Goal: Book appointment/travel/reservation

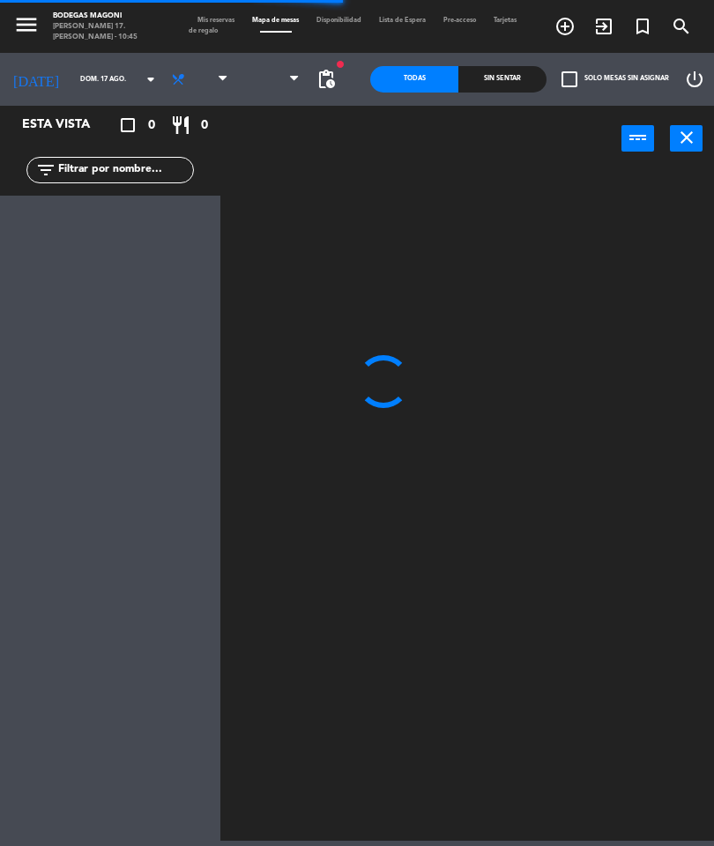
select select "es"
select select
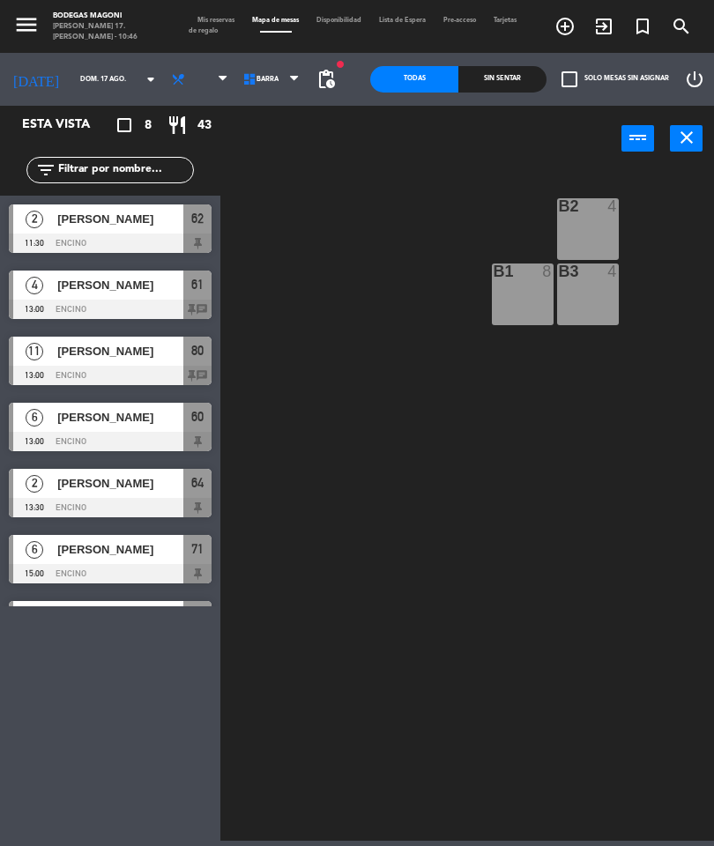
click at [280, 78] on select "Barra Encino Firepit Olivos Pergola" at bounding box center [282, 79] width 90 height 39
select select "1876"
select select
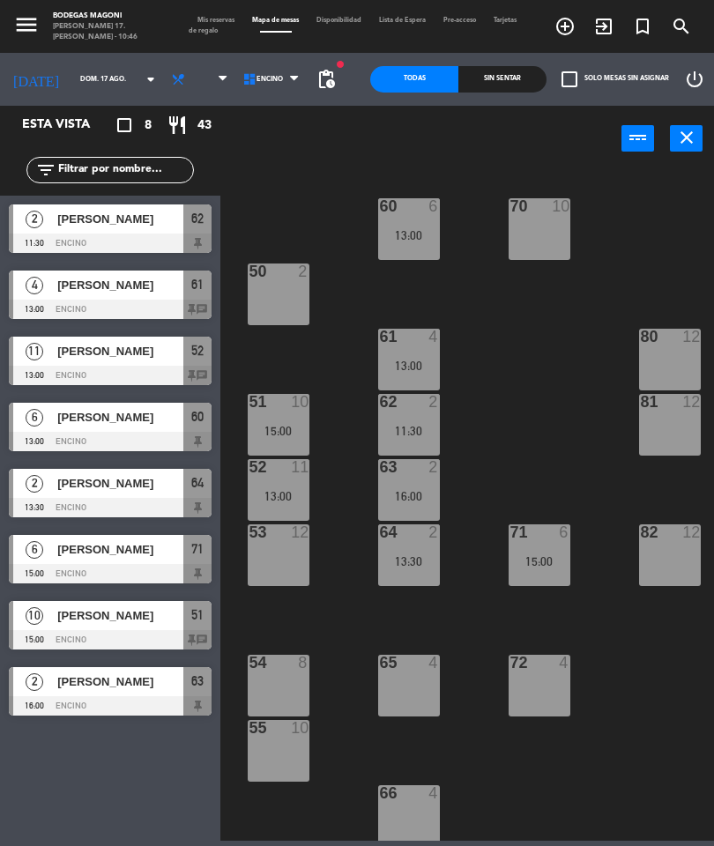
scroll to position [0, 179]
click at [668, 345] on div "80 12" at bounding box center [670, 338] width 62 height 18
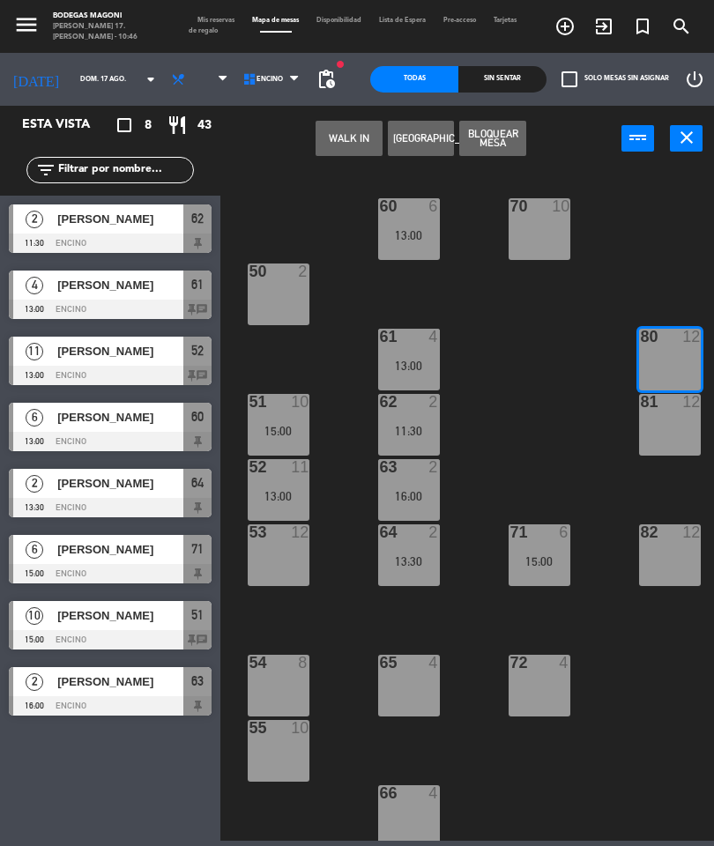
click at [422, 133] on button "[GEOGRAPHIC_DATA]" at bounding box center [421, 138] width 67 height 35
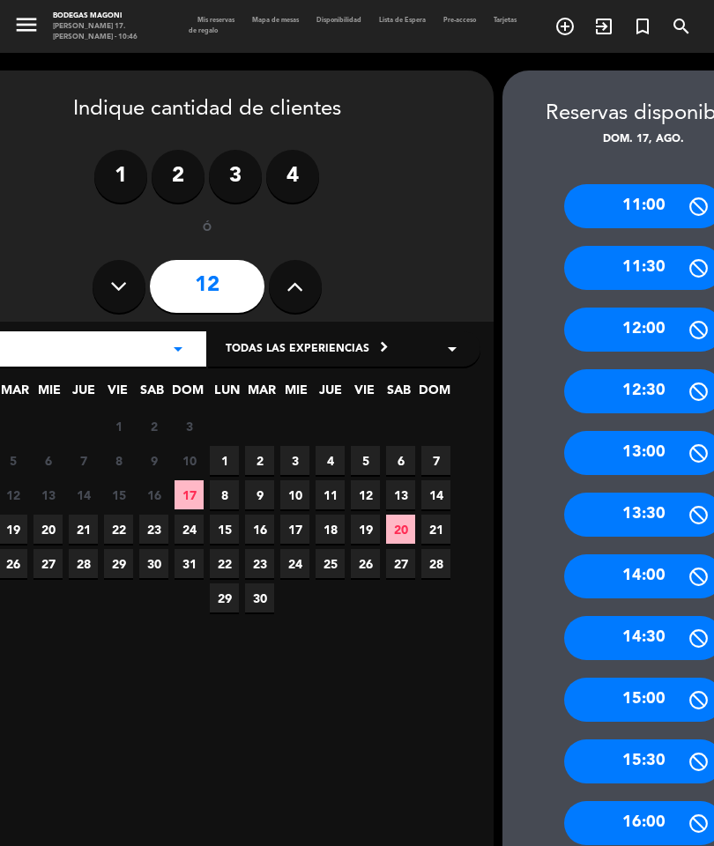
click at [288, 275] on icon at bounding box center [294, 286] width 17 height 26
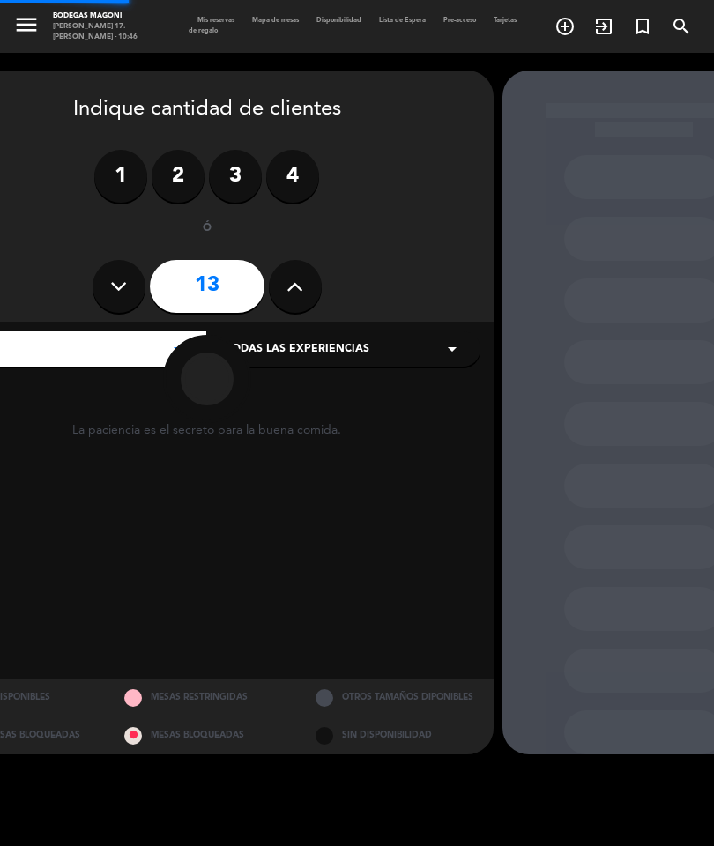
click at [299, 268] on button at bounding box center [295, 286] width 53 height 53
click at [291, 270] on button at bounding box center [295, 286] width 53 height 53
click at [294, 278] on icon at bounding box center [294, 286] width 17 height 26
click at [293, 277] on icon at bounding box center [294, 286] width 17 height 26
click at [298, 279] on icon at bounding box center [294, 286] width 17 height 26
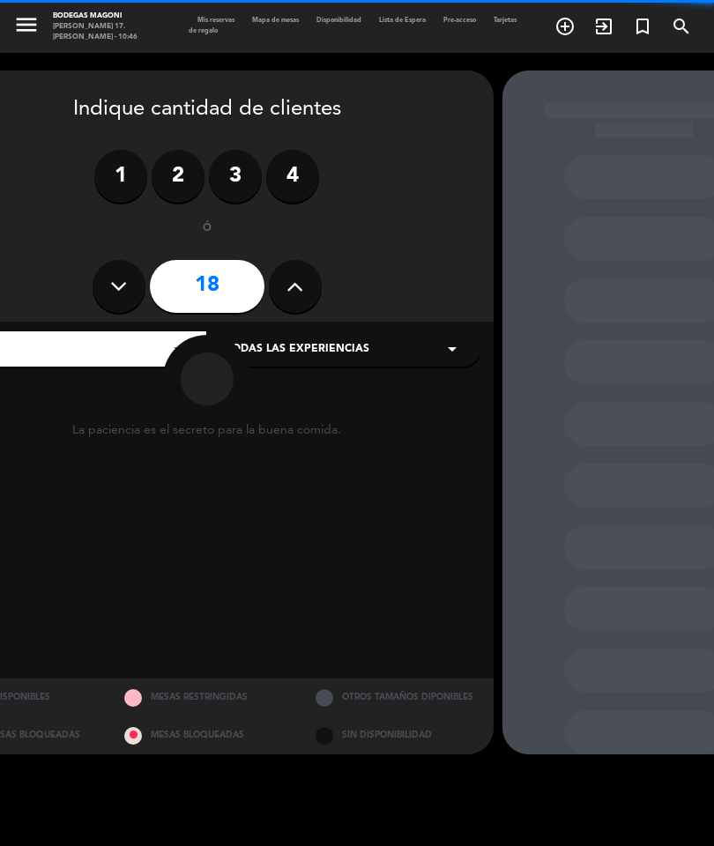
click at [299, 285] on icon at bounding box center [294, 286] width 17 height 26
click at [291, 286] on icon at bounding box center [294, 286] width 17 height 26
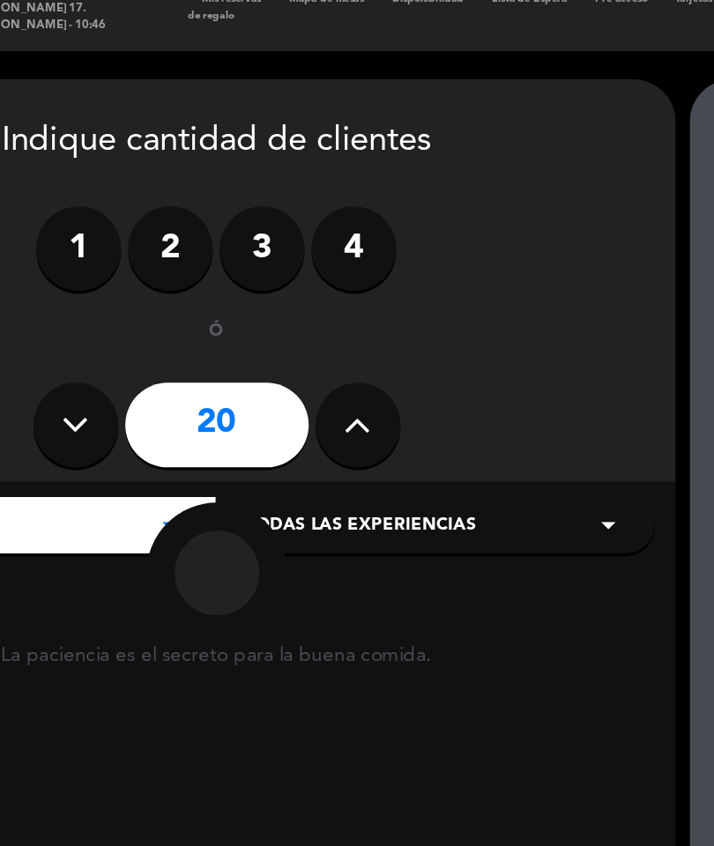
click at [183, 185] on div "1 2 3 4 ó 20" at bounding box center [207, 233] width 546 height 167
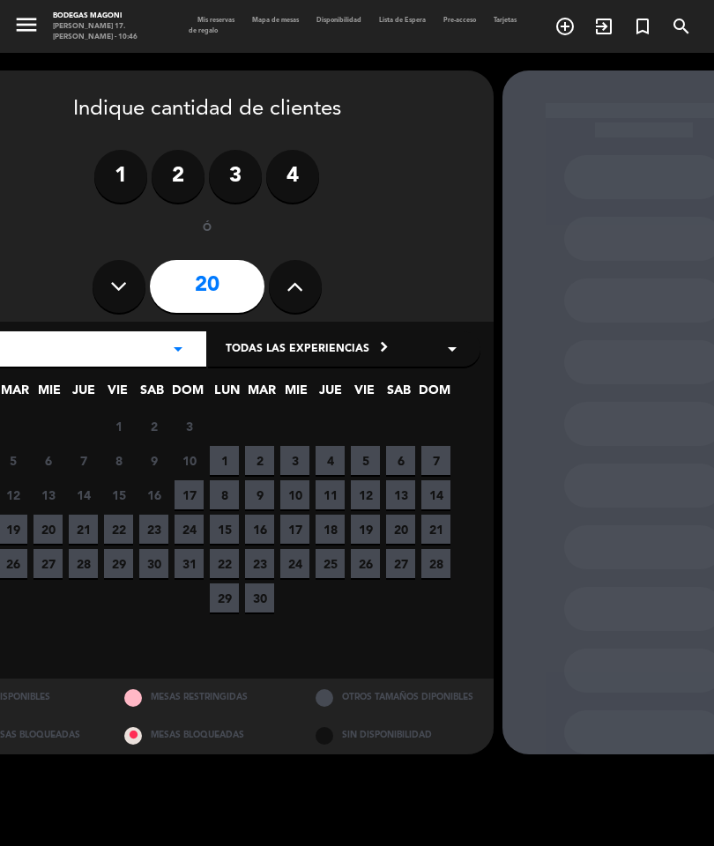
click at [295, 269] on button at bounding box center [295, 286] width 53 height 53
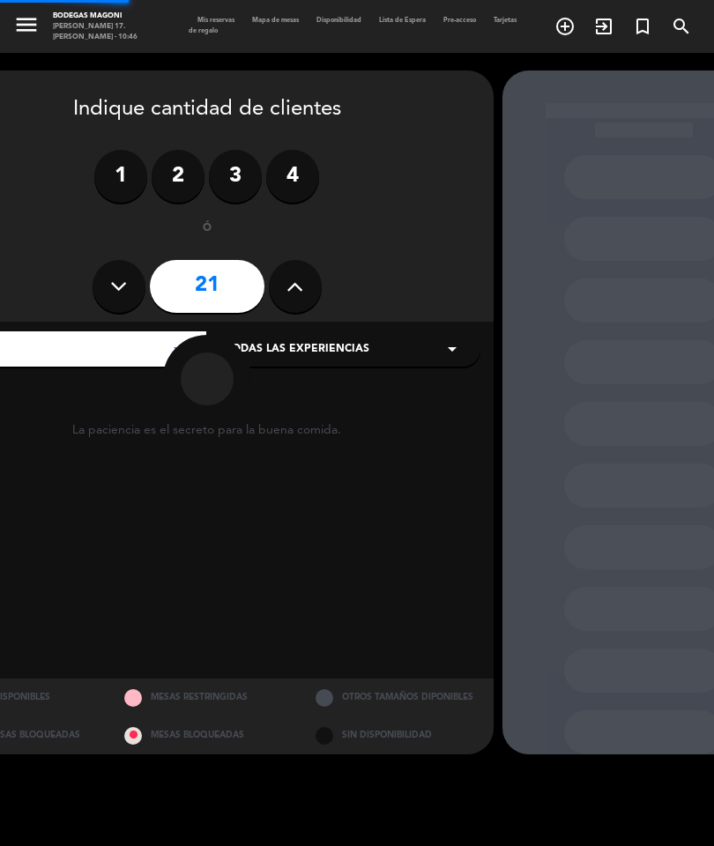
click at [291, 282] on icon at bounding box center [294, 286] width 17 height 26
click at [293, 284] on icon at bounding box center [294, 286] width 17 height 26
type input "23"
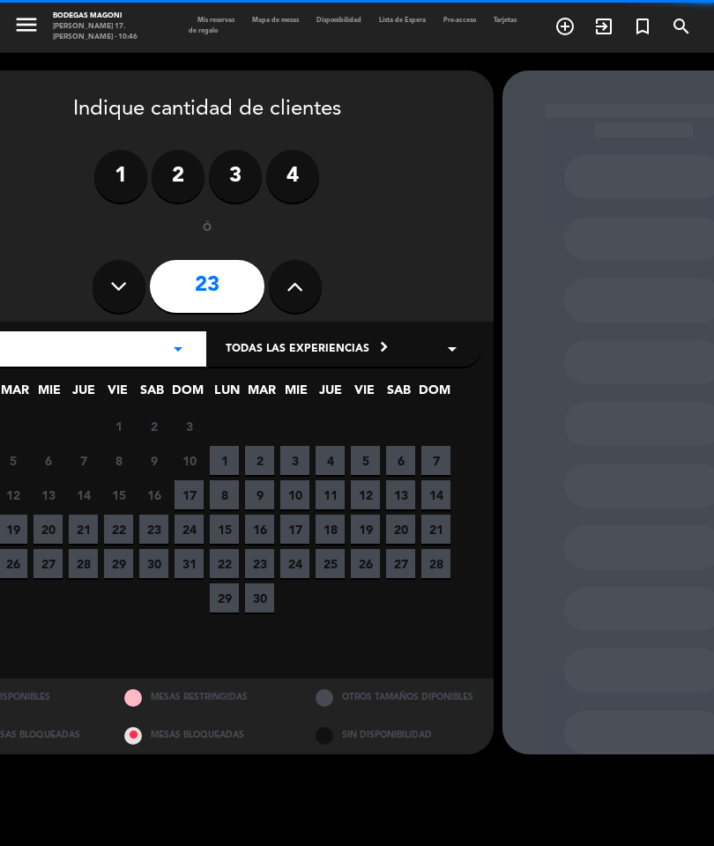
click at [286, 283] on icon at bounding box center [294, 286] width 17 height 26
click at [285, 282] on button at bounding box center [295, 286] width 53 height 53
click at [292, 288] on icon at bounding box center [294, 286] width 17 height 26
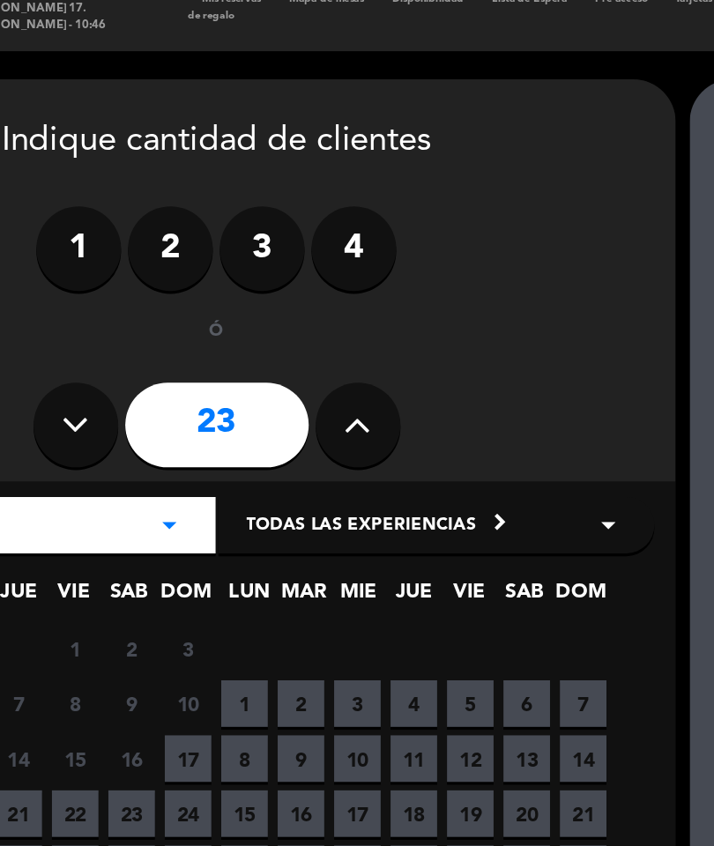
click at [286, 273] on icon at bounding box center [294, 286] width 17 height 26
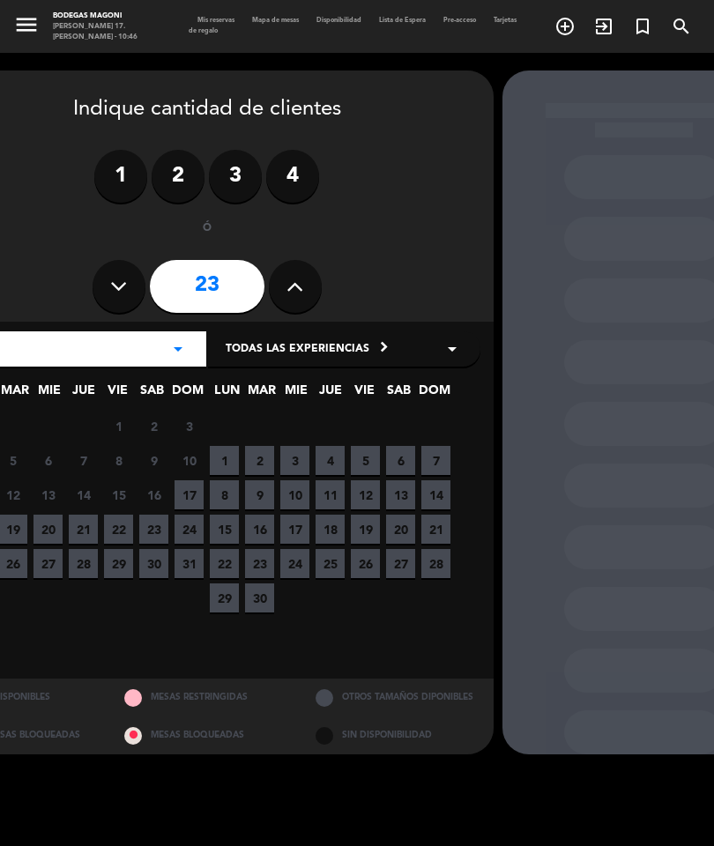
click at [302, 287] on icon at bounding box center [294, 286] width 17 height 26
click at [290, 284] on icon at bounding box center [294, 286] width 17 height 26
click at [289, 281] on icon at bounding box center [294, 286] width 17 height 26
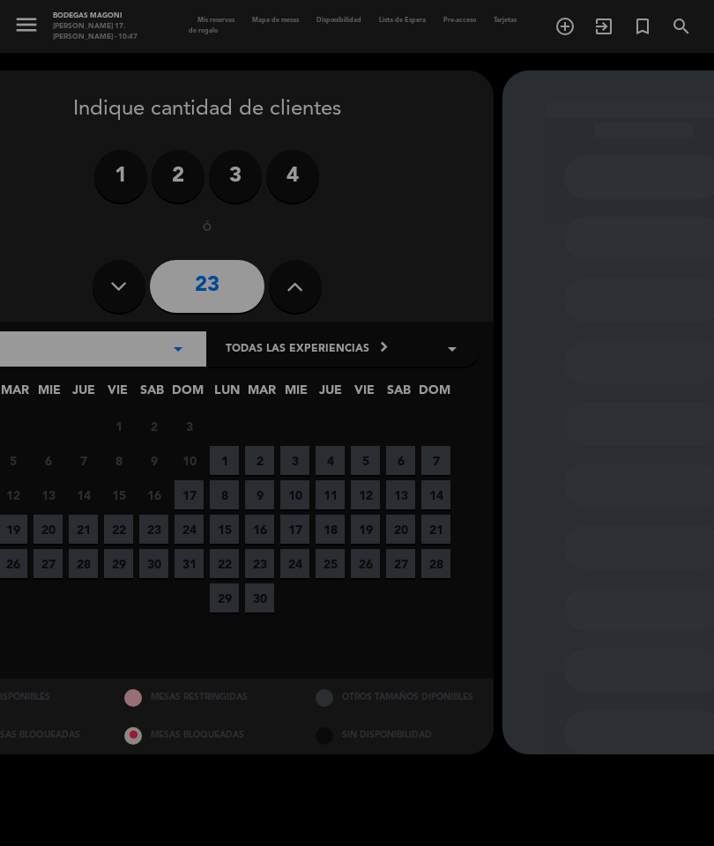
click at [286, 279] on div "? ! i Buscando Conexión a Internet × cached Se ha perdido la conexión a interne…" at bounding box center [357, 423] width 714 height 846
